Goal: Task Accomplishment & Management: Manage account settings

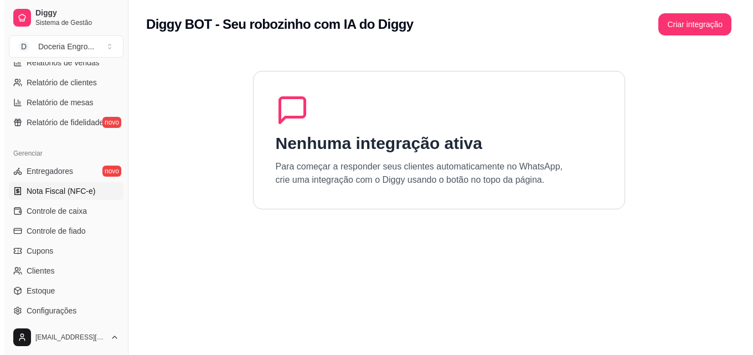
scroll to position [388, 0]
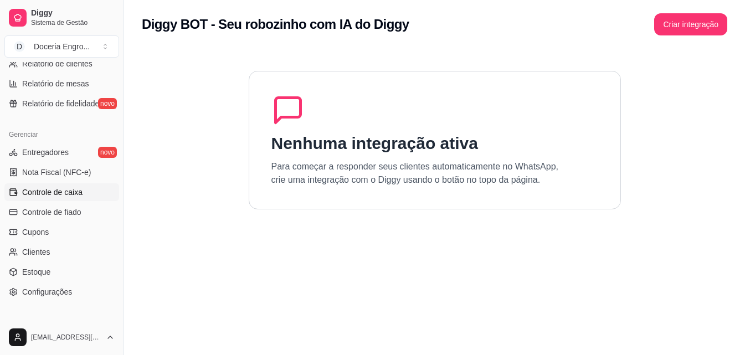
click at [54, 196] on span "Controle de caixa" at bounding box center [52, 192] width 60 height 11
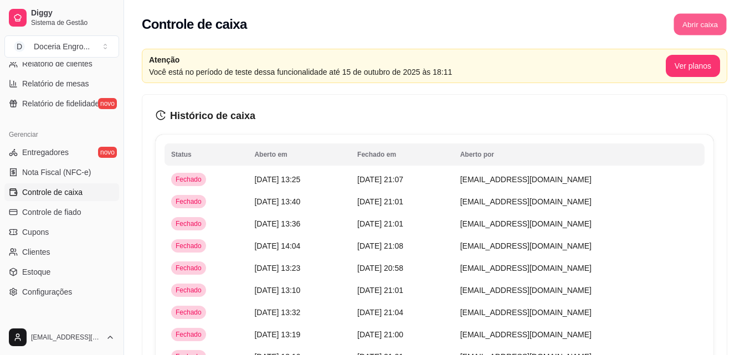
click at [706, 23] on button "Abrir caixa" at bounding box center [699, 25] width 53 height 22
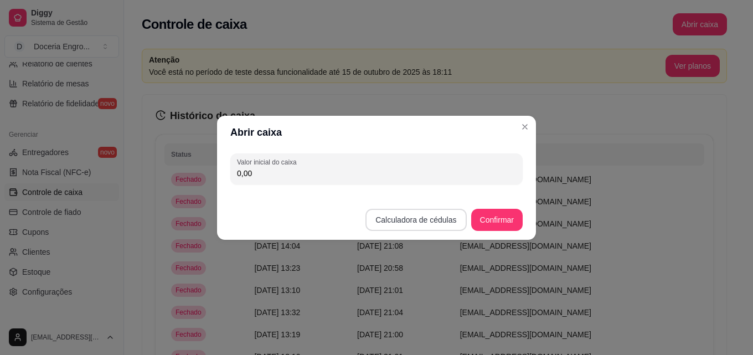
click at [451, 221] on button "Calculadora de cédulas" at bounding box center [416, 220] width 101 height 22
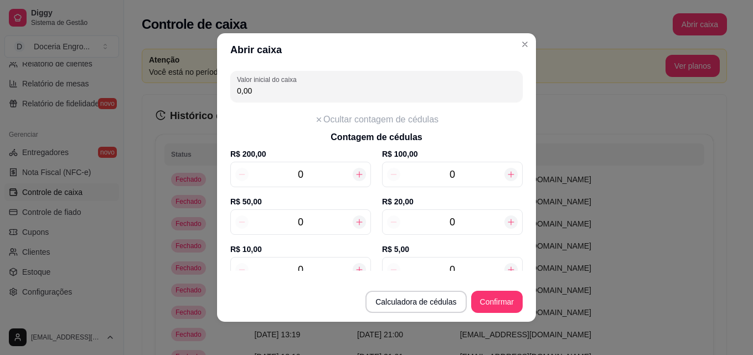
scroll to position [111, 0]
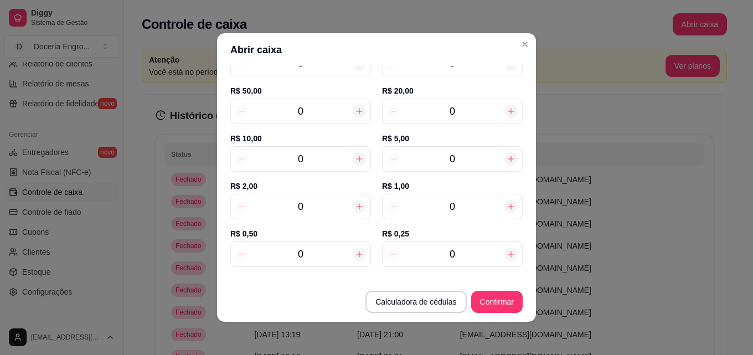
click at [301, 204] on input "0" at bounding box center [301, 207] width 104 height 16
type input "10"
type input "20,00"
type input "10"
click at [451, 152] on input "0" at bounding box center [452, 159] width 104 height 16
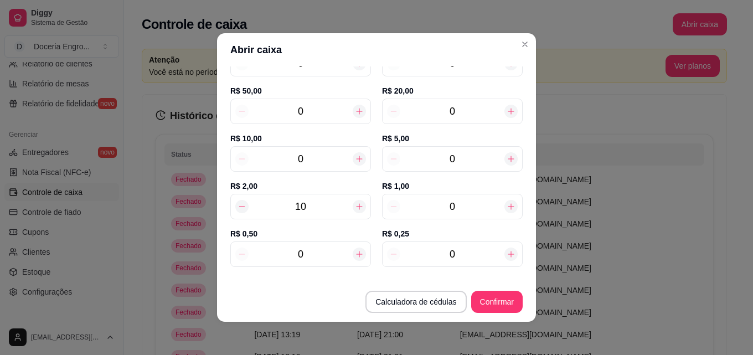
type input "50,00"
type input "6"
click at [459, 119] on input "0" at bounding box center [452, 112] width 104 height 16
type input "110,00"
type input "3"
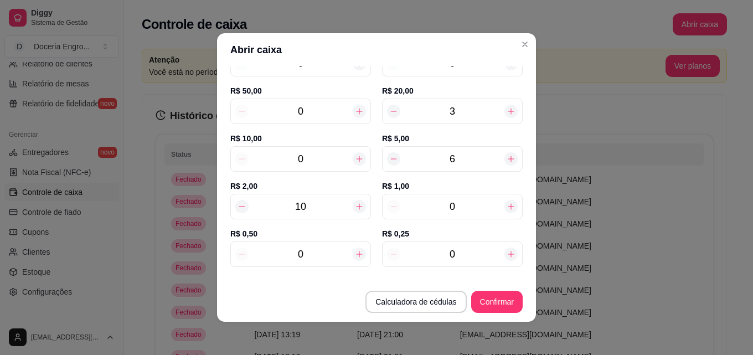
click at [440, 199] on input "0" at bounding box center [452, 207] width 104 height 16
click at [466, 200] on input "0" at bounding box center [452, 207] width 104 height 16
type input "114,00"
type input "4"
click at [328, 248] on input "0" at bounding box center [301, 254] width 104 height 16
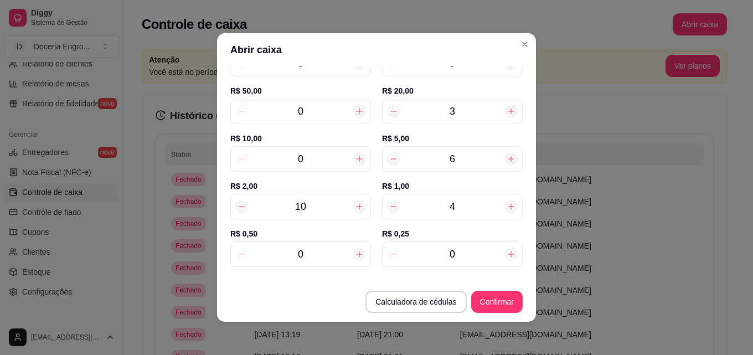
type input "114,50"
type input "10"
type input "119,00"
type input "10"
click at [482, 261] on input "0" at bounding box center [452, 254] width 104 height 16
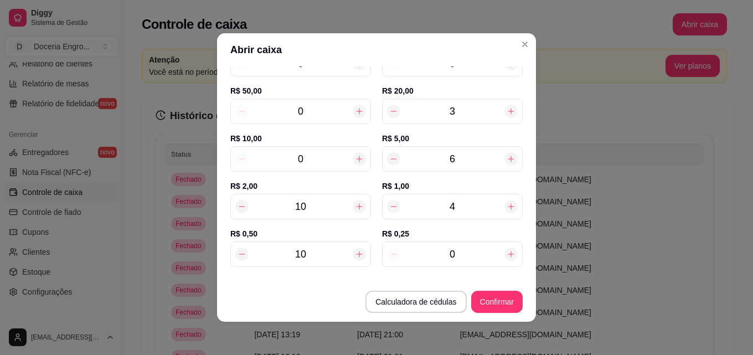
type input "119,25"
type input "11"
type input "121,75"
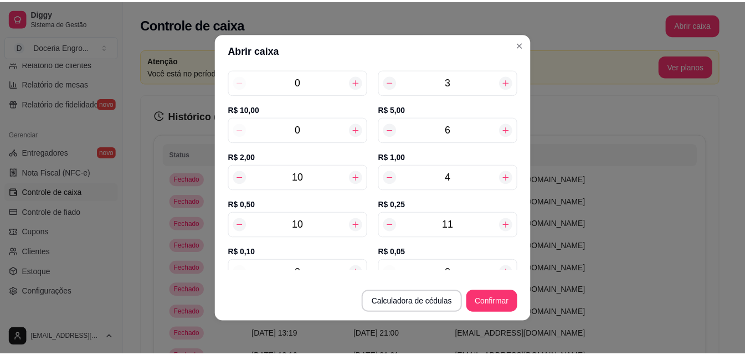
scroll to position [168, 0]
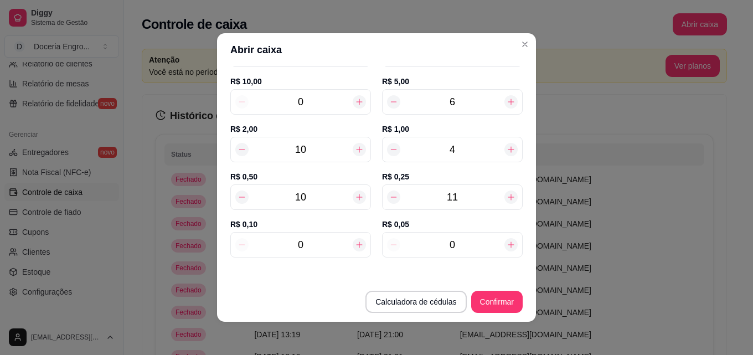
type input "11"
click at [307, 239] on input "0" at bounding box center [301, 245] width 104 height 16
click at [455, 238] on input "0" at bounding box center [452, 245] width 104 height 16
type input "121,95"
type input "4"
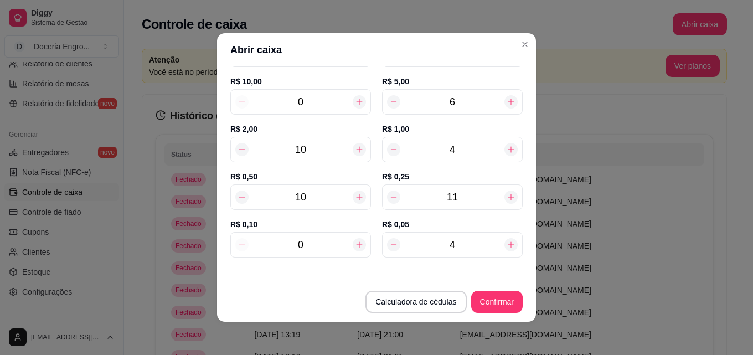
click at [303, 242] on input "0" at bounding box center [301, 245] width 104 height 16
type input "122,15"
type input "2"
click at [505, 297] on button "Confirmar" at bounding box center [497, 302] width 50 height 22
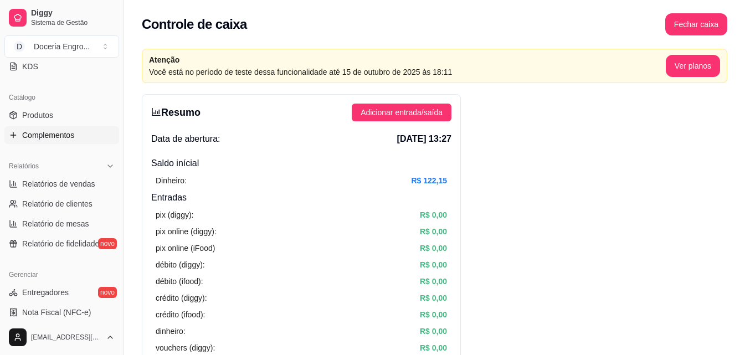
scroll to position [222, 0]
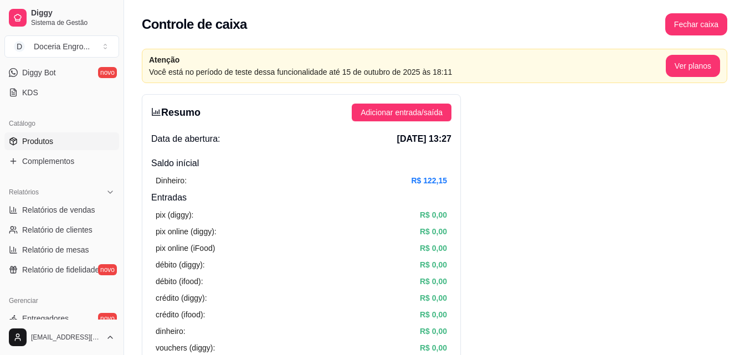
click at [71, 135] on link "Produtos" at bounding box center [61, 141] width 115 height 18
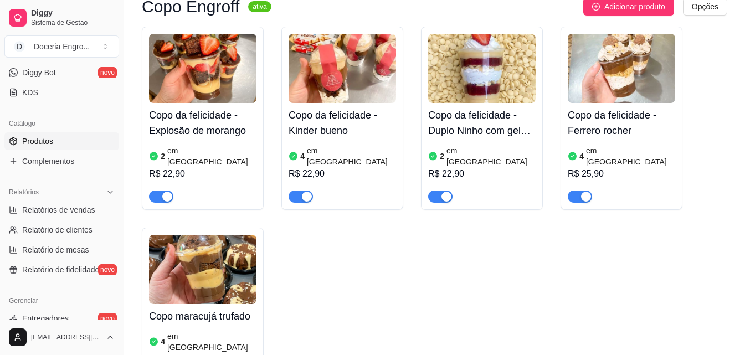
scroll to position [720, 0]
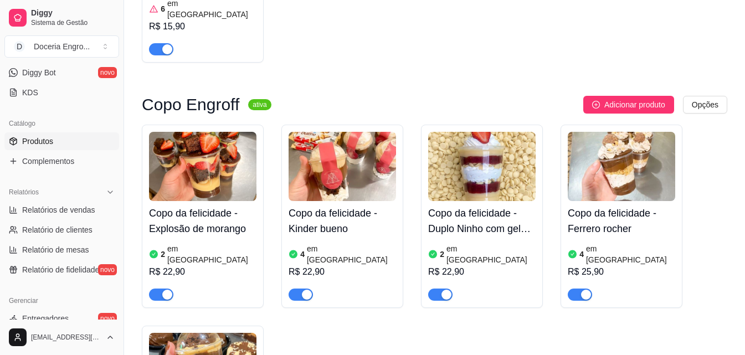
click at [199, 243] on article "em [GEOGRAPHIC_DATA]" at bounding box center [211, 254] width 89 height 22
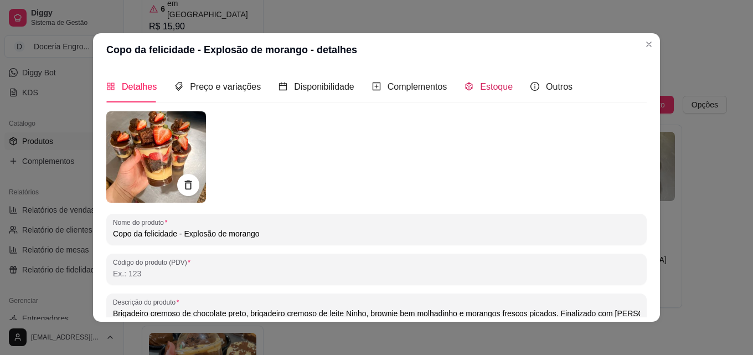
click at [503, 87] on span "Estoque" at bounding box center [496, 86] width 33 height 9
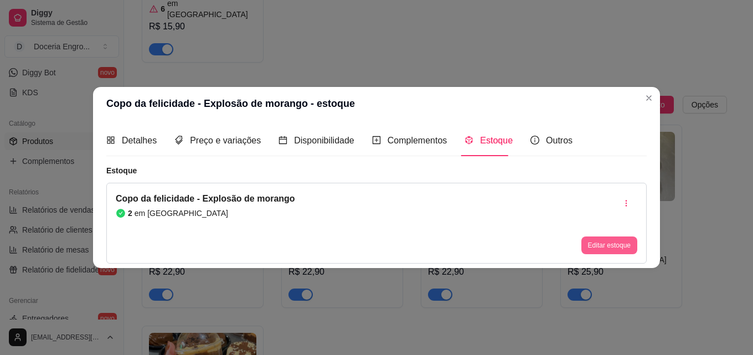
click at [602, 245] on button "Editar estoque" at bounding box center [610, 245] width 56 height 18
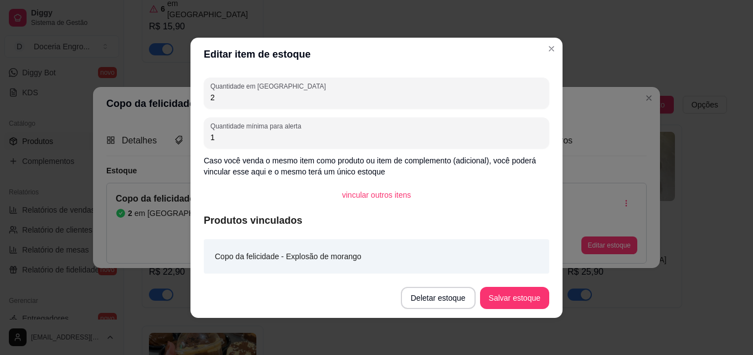
click at [286, 114] on div "Quantidade em estoque 2 Quantidade mínima para alerta 1 Caso você venda o mesmo…" at bounding box center [377, 174] width 372 height 207
click at [287, 99] on input "2" at bounding box center [376, 97] width 332 height 11
type input "6"
click at [517, 297] on button "Salvar estoque" at bounding box center [514, 298] width 69 height 22
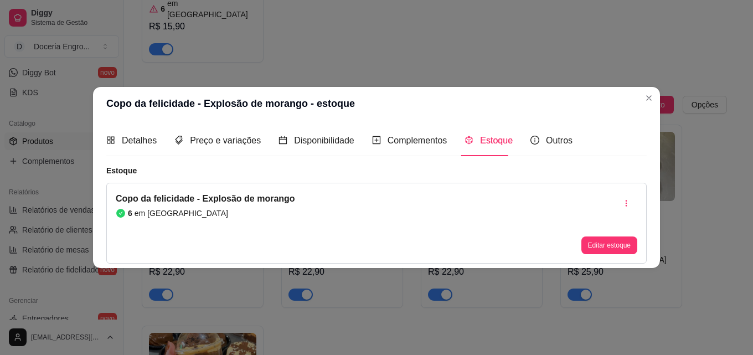
click at [639, 92] on header "Copo da felicidade - Explosão de morango - estoque" at bounding box center [376, 103] width 567 height 33
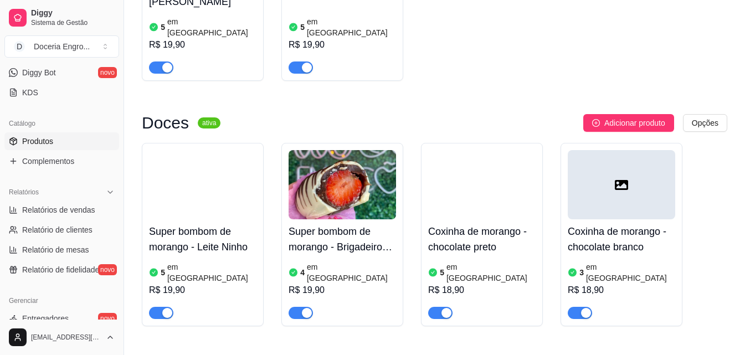
scroll to position [1385, 0]
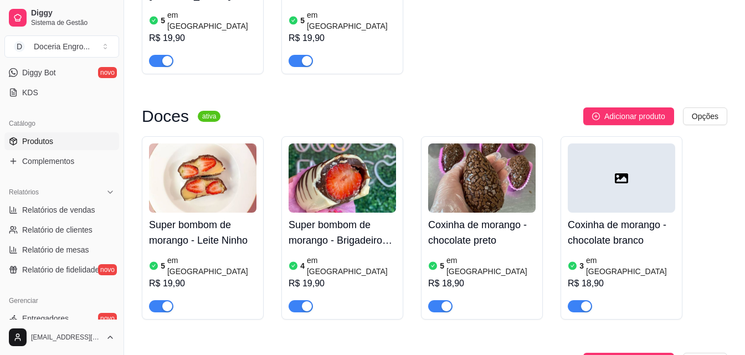
click at [603, 255] on article "em [GEOGRAPHIC_DATA]" at bounding box center [630, 266] width 89 height 22
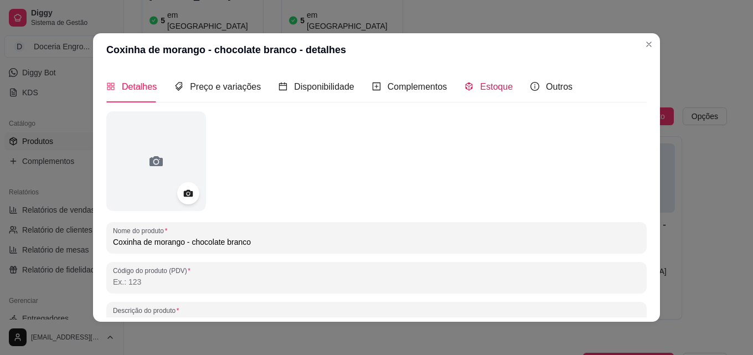
click at [481, 87] on span "Estoque" at bounding box center [496, 86] width 33 height 9
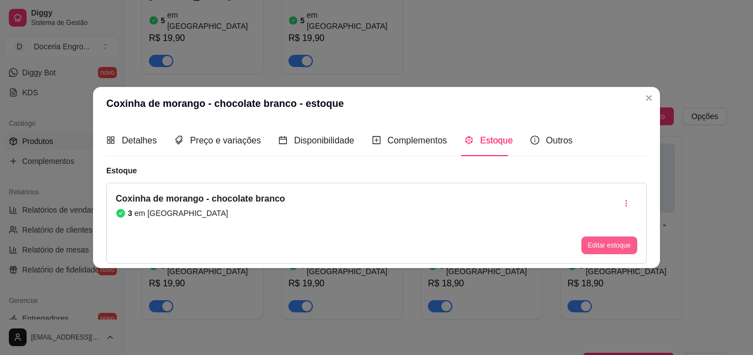
click at [614, 238] on button "Editar estoque" at bounding box center [610, 245] width 56 height 18
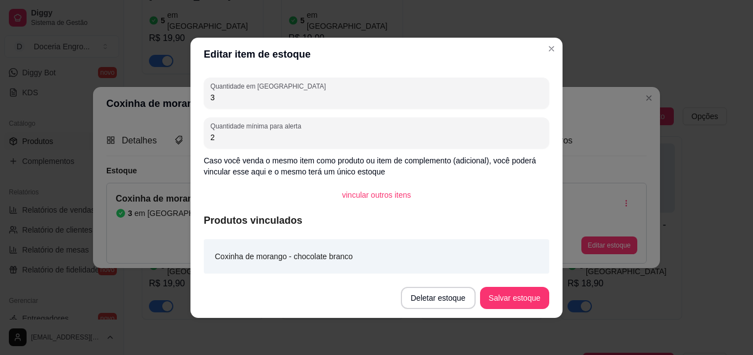
click at [279, 100] on input "3" at bounding box center [376, 97] width 332 height 11
type input "1"
click at [523, 304] on button "Salvar estoque" at bounding box center [515, 298] width 68 height 22
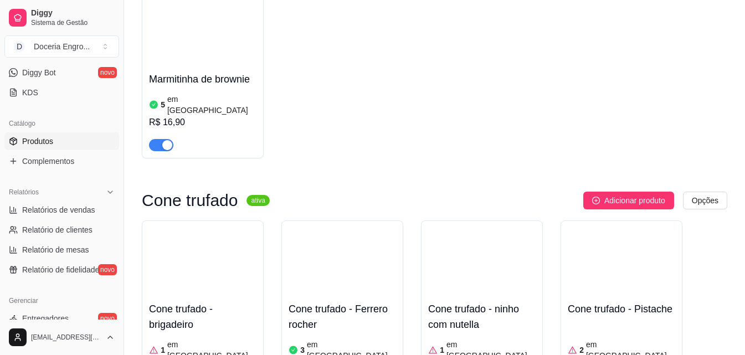
scroll to position [2714, 0]
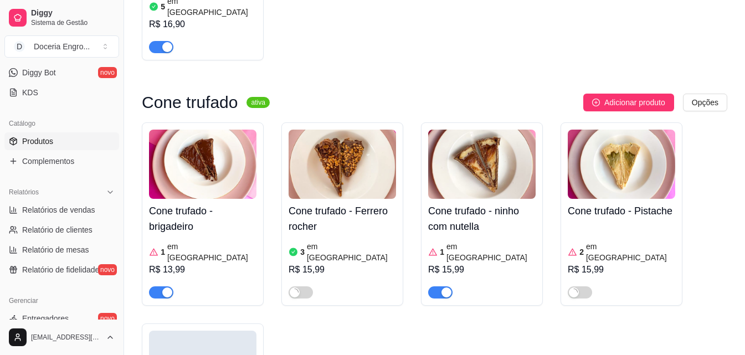
scroll to position [2824, 0]
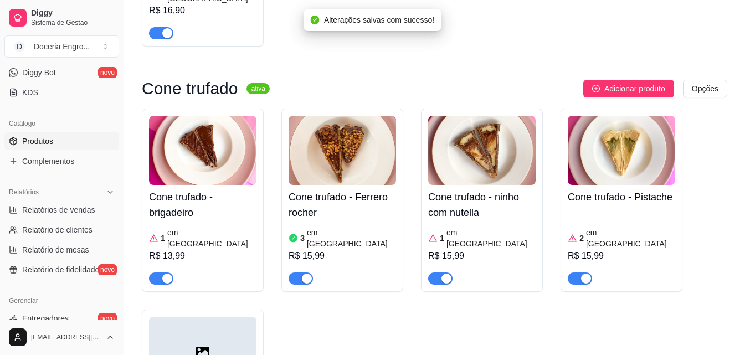
click at [185, 227] on article "em [GEOGRAPHIC_DATA]" at bounding box center [211, 238] width 89 height 22
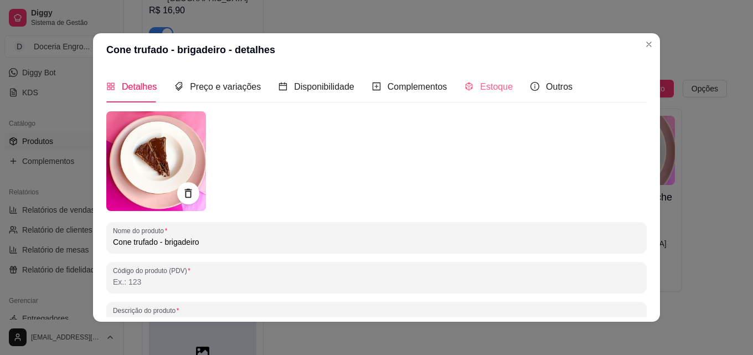
click at [493, 95] on div "Estoque" at bounding box center [489, 87] width 48 height 32
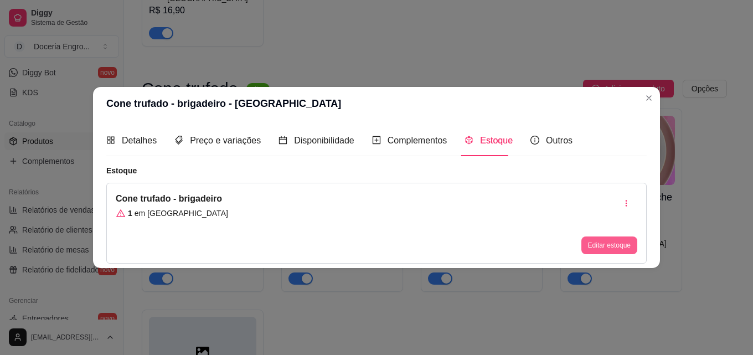
click at [593, 242] on button "Editar estoque" at bounding box center [610, 245] width 56 height 18
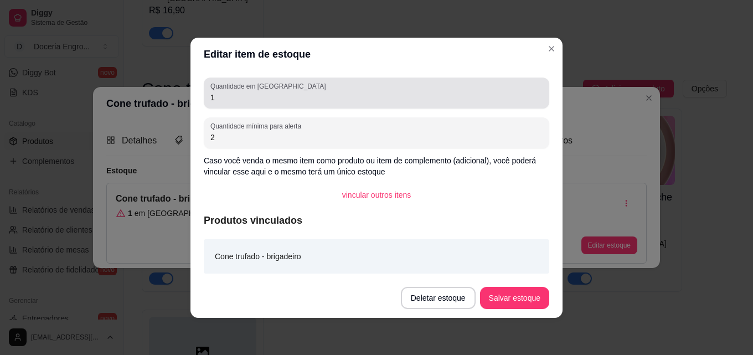
click at [245, 90] on label "Quantidade em [GEOGRAPHIC_DATA]" at bounding box center [269, 85] width 119 height 9
click at [245, 92] on input "1" at bounding box center [376, 97] width 332 height 11
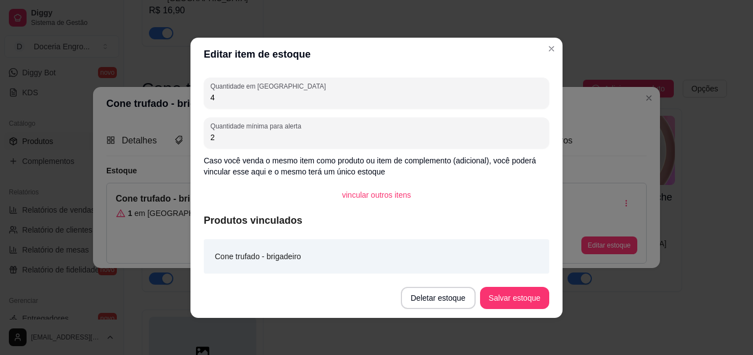
type input "4"
click at [513, 311] on footer "Deletar estoque Salvar estoque" at bounding box center [377, 298] width 372 height 40
click at [509, 307] on button "Salvar estoque" at bounding box center [514, 298] width 69 height 22
click at [513, 287] on button "Salvar estoque" at bounding box center [514, 298] width 69 height 22
click at [519, 296] on button "Salvar estoque" at bounding box center [514, 298] width 69 height 22
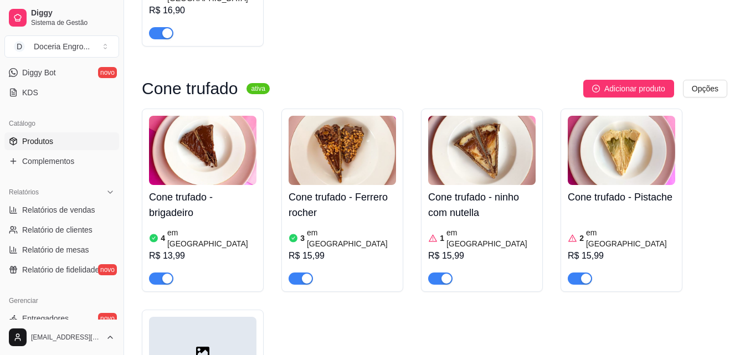
click at [624, 227] on article "em [GEOGRAPHIC_DATA]" at bounding box center [630, 238] width 89 height 22
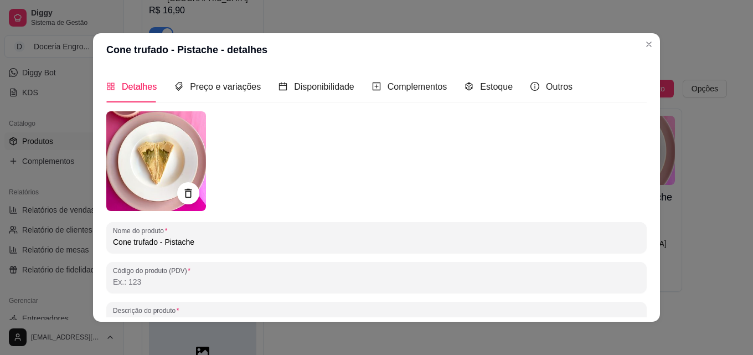
click at [505, 88] on div "Detalhes Preço e variações Disponibilidade Complementos Estoque Outros" at bounding box center [339, 87] width 466 height 32
click at [502, 88] on span "Estoque" at bounding box center [496, 86] width 33 height 9
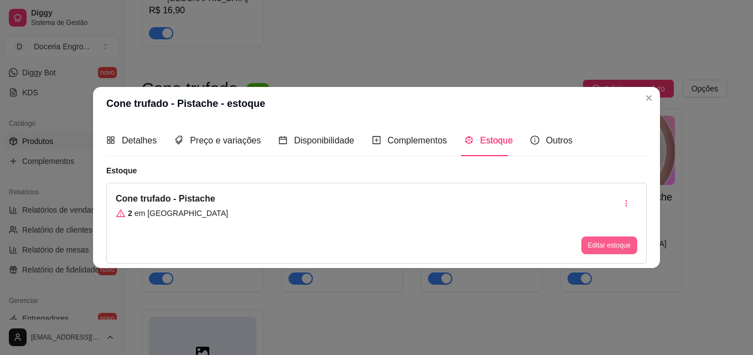
click at [596, 239] on button "Editar estoque" at bounding box center [610, 245] width 56 height 18
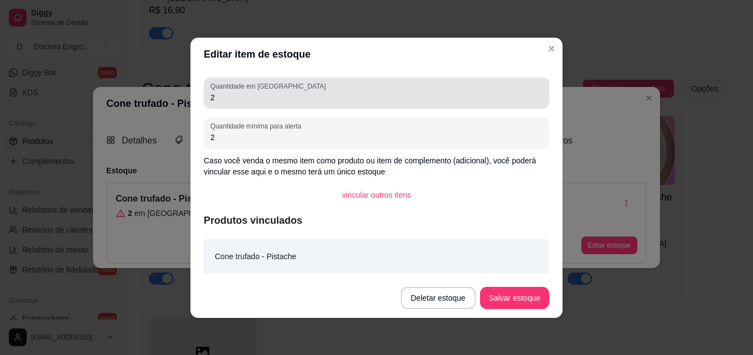
click at [301, 96] on input "2" at bounding box center [376, 97] width 332 height 11
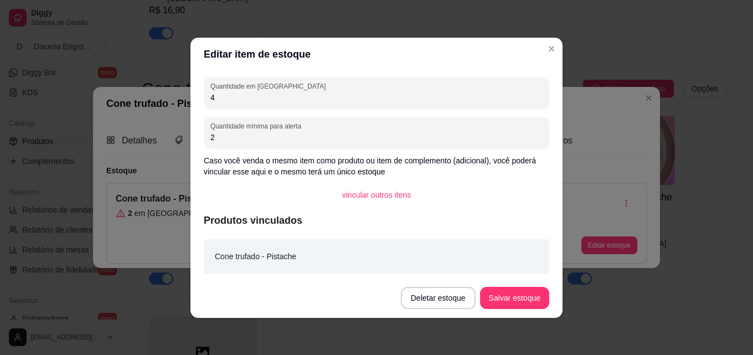
type input "4"
click at [500, 303] on button "Salvar estoque" at bounding box center [515, 298] width 68 height 22
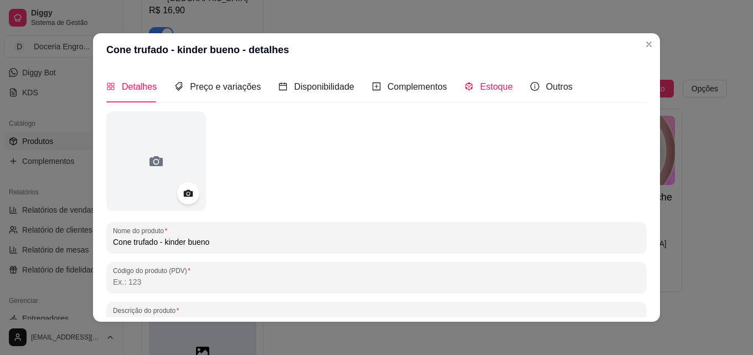
click at [486, 83] on span "Estoque" at bounding box center [496, 86] width 33 height 9
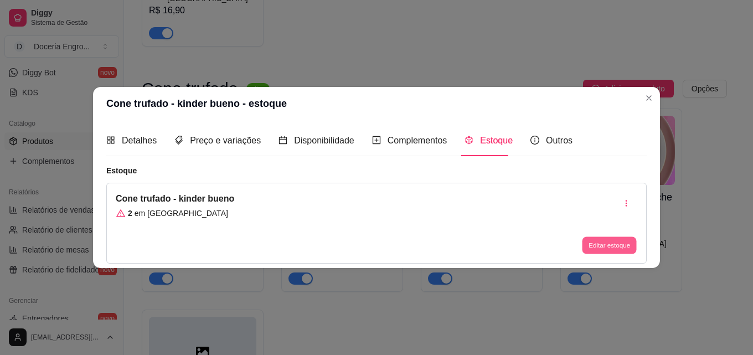
click at [604, 250] on button "Editar estoque" at bounding box center [609, 245] width 54 height 17
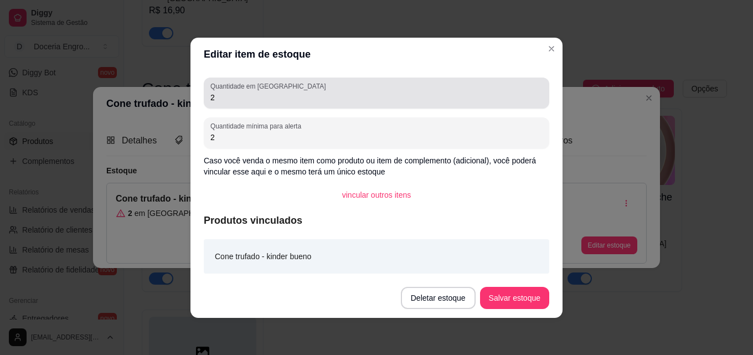
click at [307, 90] on div "2" at bounding box center [376, 93] width 332 height 22
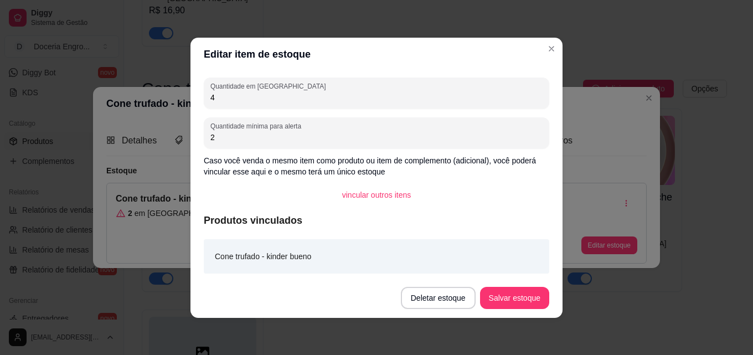
type input "4"
click at [518, 305] on button "Salvar estoque" at bounding box center [515, 298] width 68 height 22
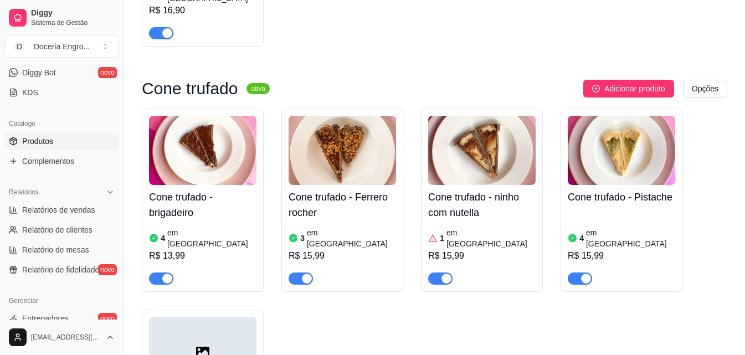
click at [562, 196] on div "Cone trufado - brigadeiro 4 em estoque R$ 13,99 Cone trufado - Ferrero rocher 3…" at bounding box center [434, 301] width 585 height 384
click at [472, 225] on div "1 em estoque R$ 15,99" at bounding box center [481, 255] width 107 height 60
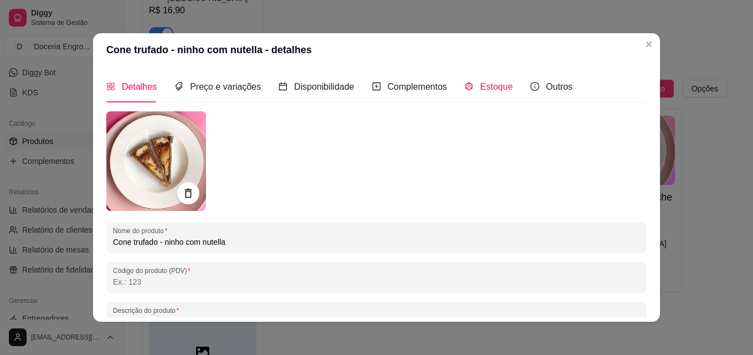
click at [480, 90] on span "Estoque" at bounding box center [496, 86] width 33 height 9
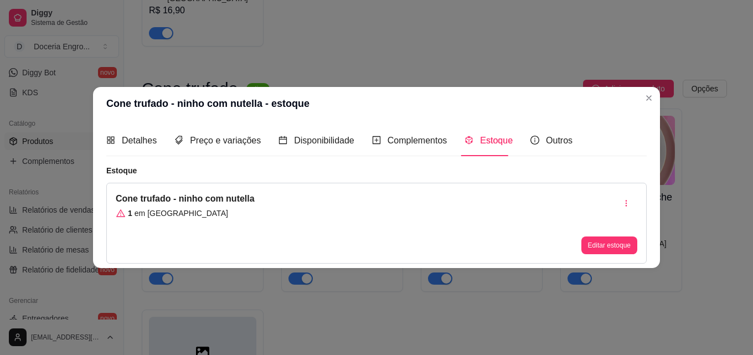
click at [641, 245] on div "Cone trufado - ninho com nutella 1 em estoque Editar estoque" at bounding box center [376, 223] width 541 height 81
click at [609, 245] on button "Editar estoque" at bounding box center [609, 245] width 54 height 17
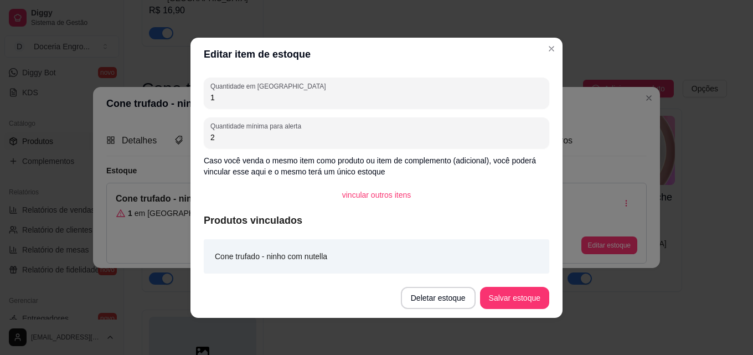
click at [271, 99] on input "1" at bounding box center [376, 97] width 332 height 11
type input "4"
click at [534, 296] on button "Salvar estoque" at bounding box center [515, 298] width 68 height 22
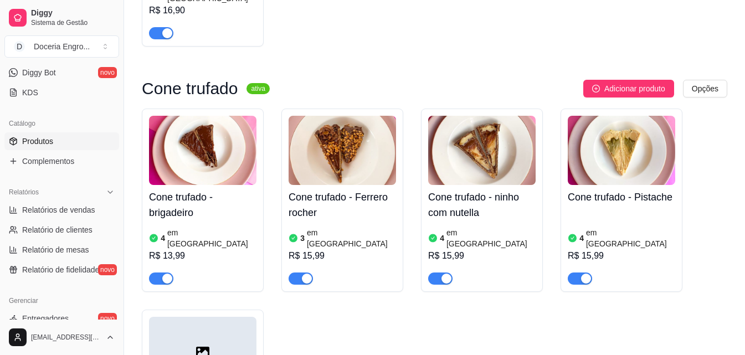
click at [346, 227] on article "em [GEOGRAPHIC_DATA]" at bounding box center [351, 238] width 89 height 22
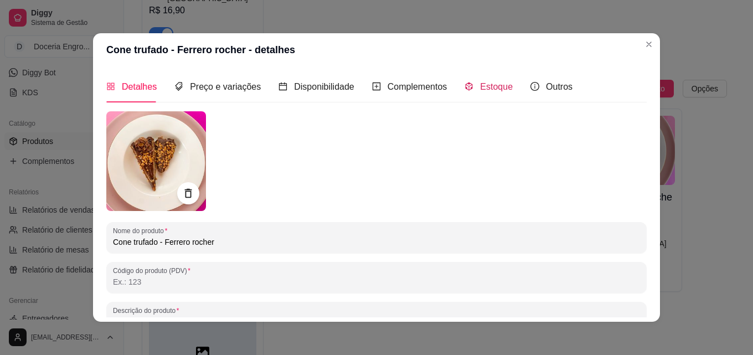
click at [485, 88] on span "Estoque" at bounding box center [496, 86] width 33 height 9
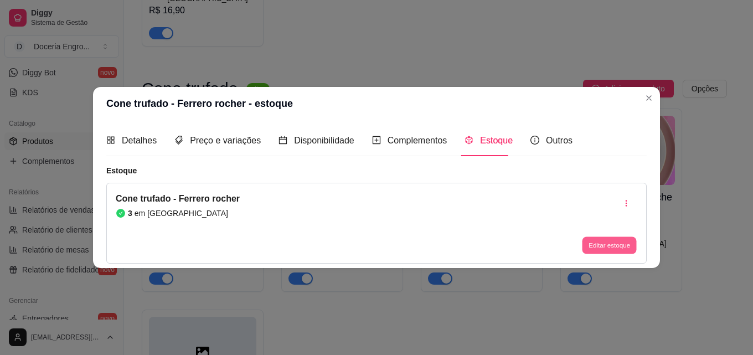
click at [605, 243] on button "Editar estoque" at bounding box center [609, 245] width 54 height 17
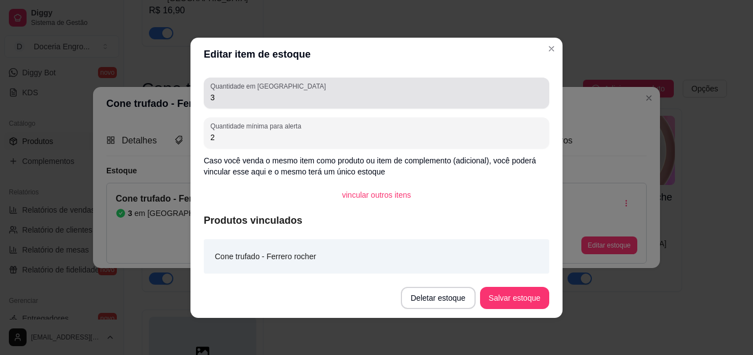
click at [318, 107] on div "Quantidade em estoque 3" at bounding box center [377, 93] width 346 height 31
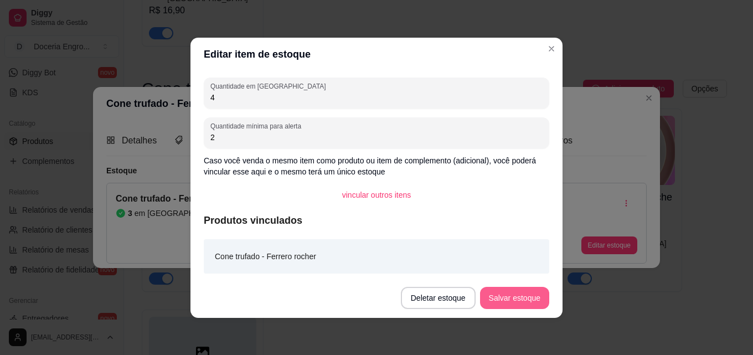
type input "4"
click at [505, 303] on button "Salvar estoque" at bounding box center [514, 298] width 69 height 22
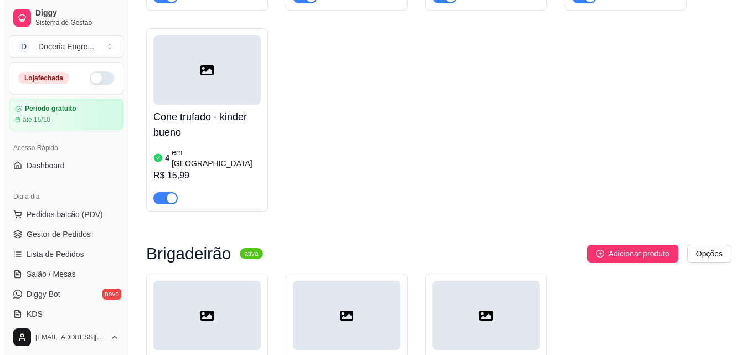
scroll to position [2940, 0]
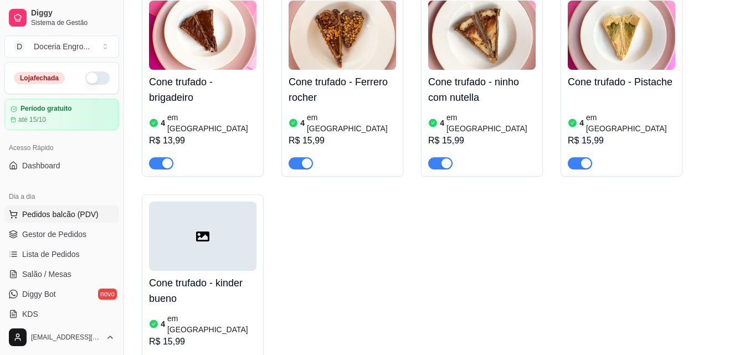
click at [67, 212] on span "Pedidos balcão (PDV)" at bounding box center [60, 214] width 76 height 11
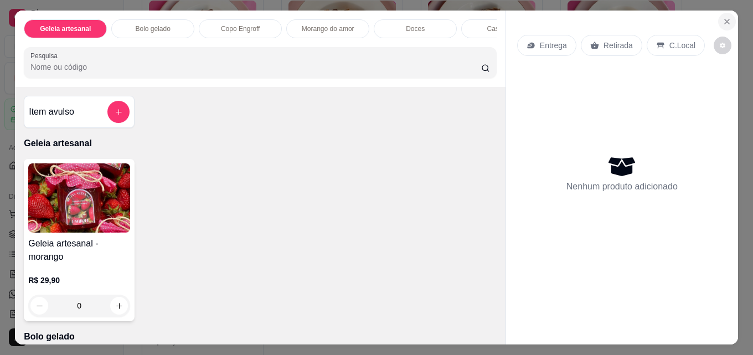
click at [723, 19] on icon "Close" at bounding box center [727, 21] width 9 height 9
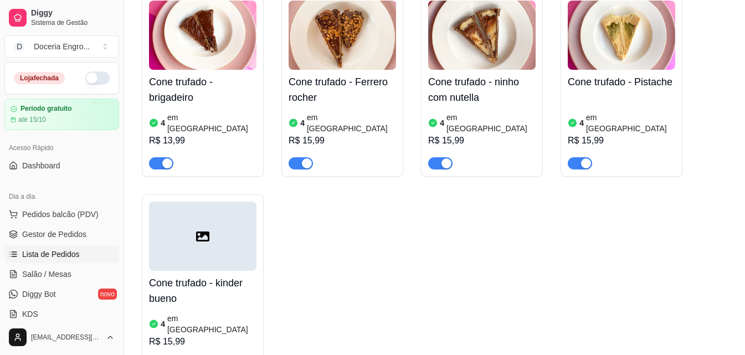
click at [63, 249] on span "Lista de Pedidos" at bounding box center [51, 254] width 58 height 11
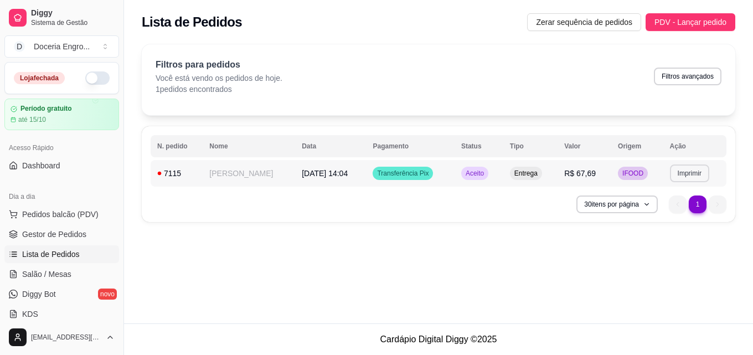
click at [690, 174] on button "Imprimir" at bounding box center [689, 173] width 39 height 18
click at [668, 214] on button "IMPRESSORA" at bounding box center [670, 211] width 78 height 17
